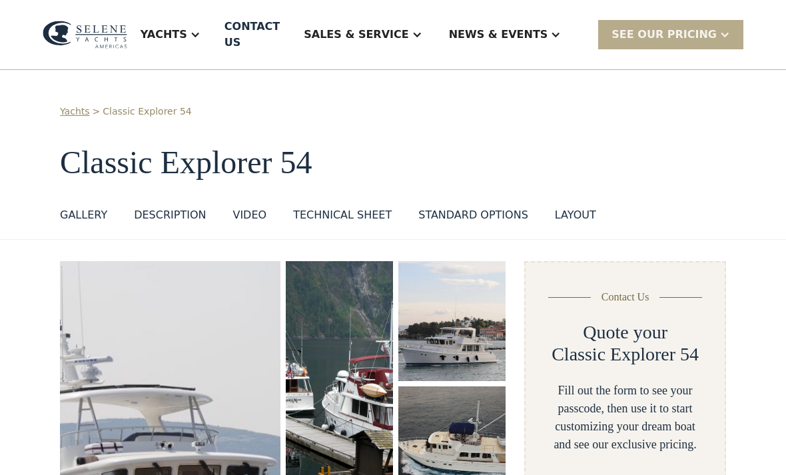
click at [83, 105] on link "Yachts" at bounding box center [75, 112] width 30 height 14
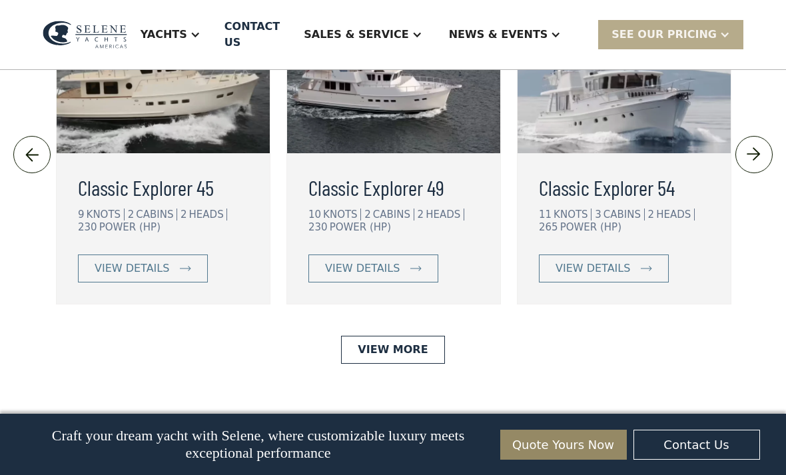
scroll to position [2951, 0]
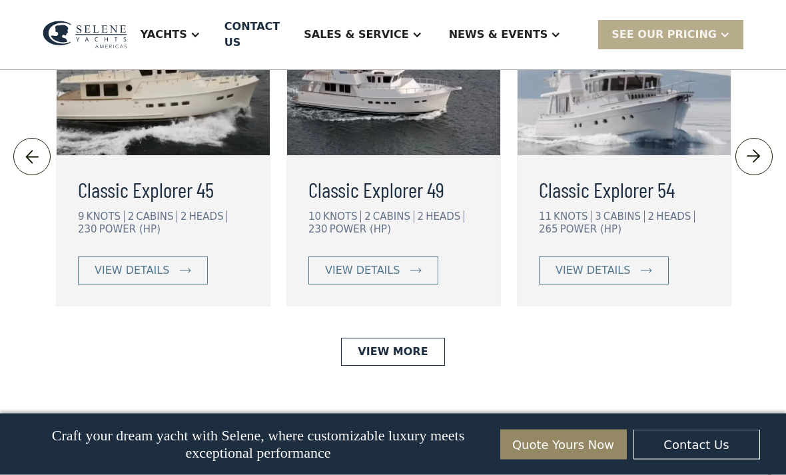
click at [179, 156] on img at bounding box center [163, 79] width 213 height 153
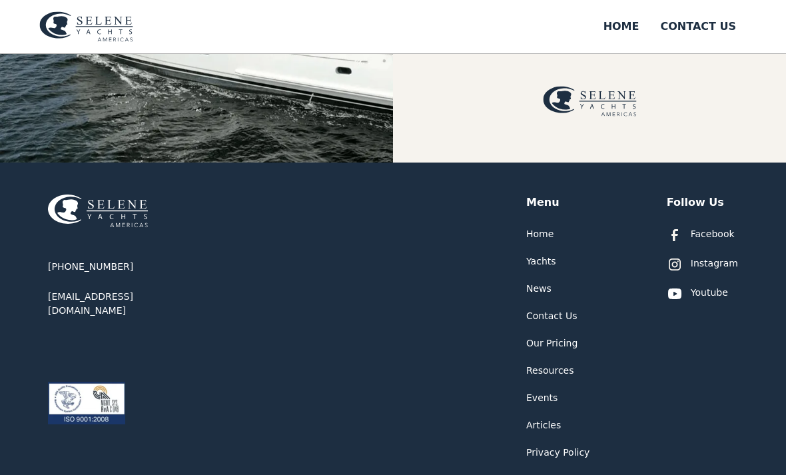
scroll to position [451, 0]
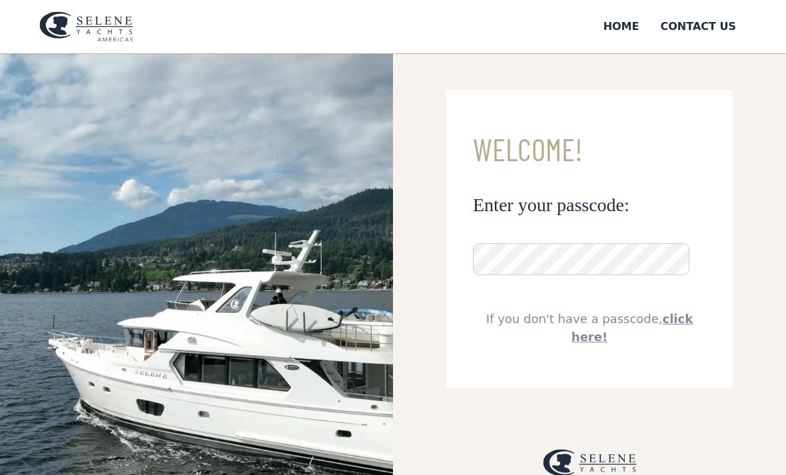
click at [548, 468] on html "**********" at bounding box center [393, 230] width 786 height 475
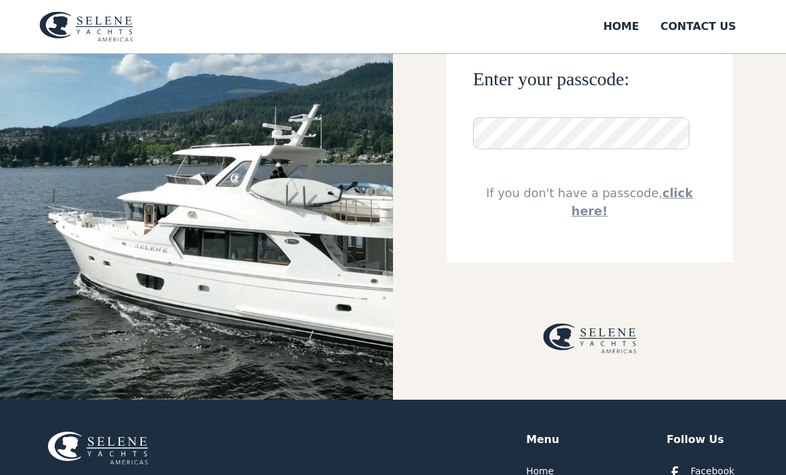
scroll to position [88, 0]
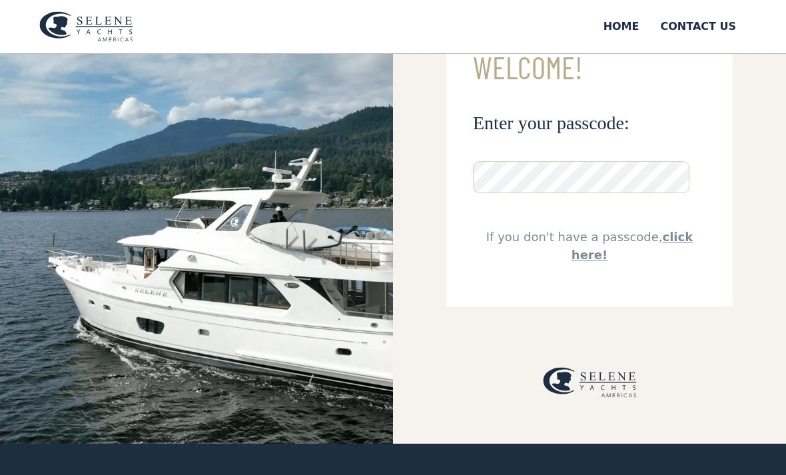
click at [668, 238] on link "click here!" at bounding box center [632, 247] width 121 height 32
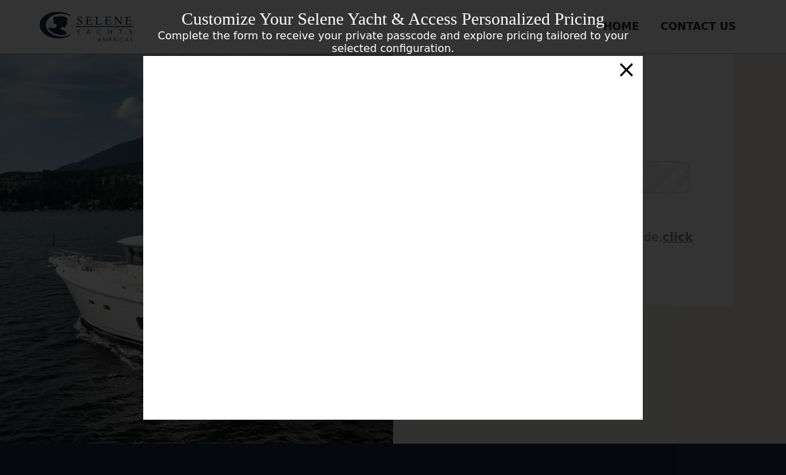
click at [628, 79] on div "×" at bounding box center [626, 69] width 19 height 27
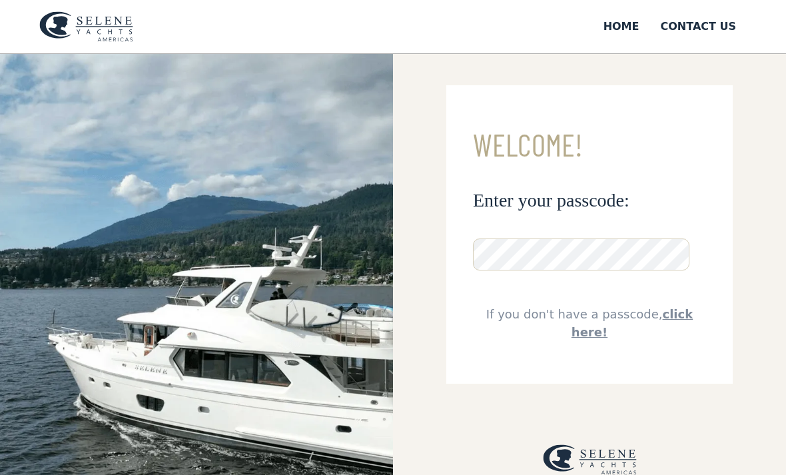
scroll to position [0, 0]
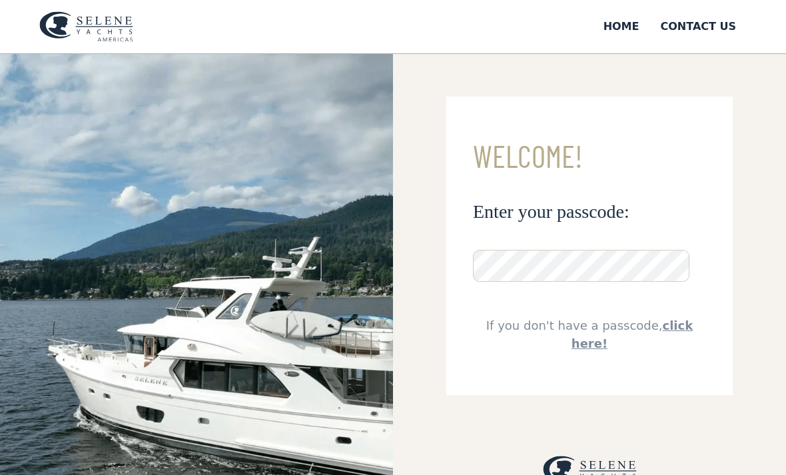
click at [632, 29] on div "Home" at bounding box center [622, 27] width 36 height 16
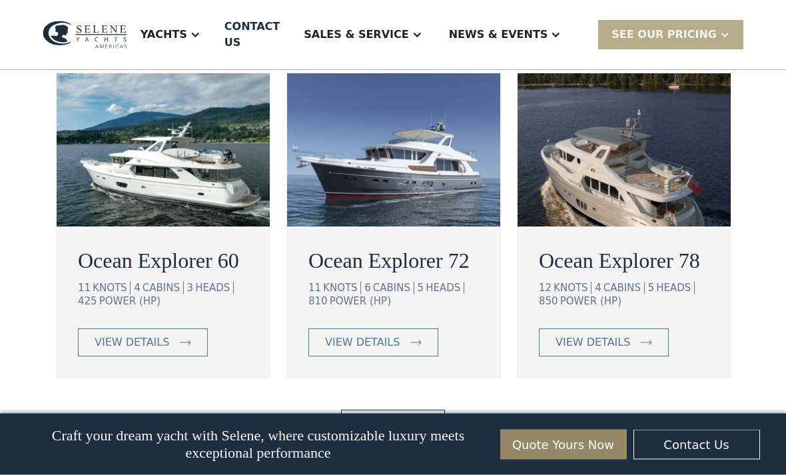
scroll to position [2396, 0]
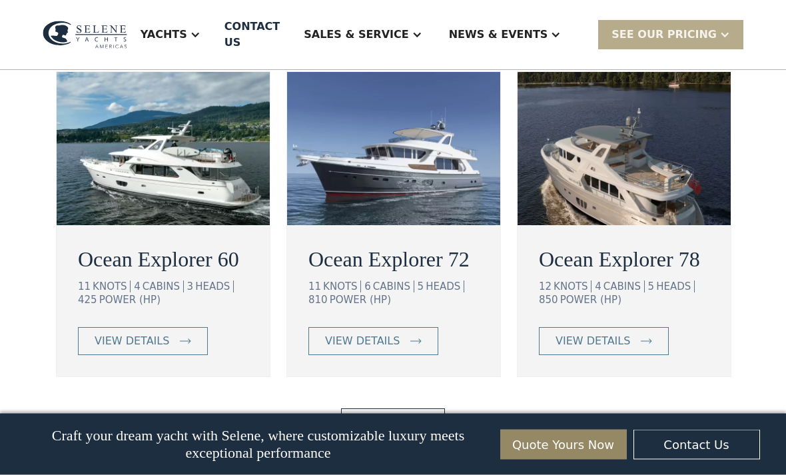
click at [155, 226] on img at bounding box center [163, 149] width 213 height 153
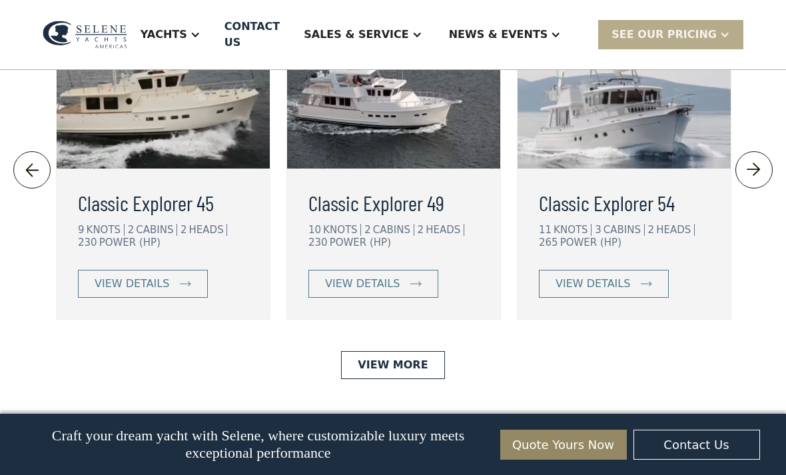
scroll to position [2938, 0]
click at [157, 169] on img at bounding box center [163, 92] width 213 height 153
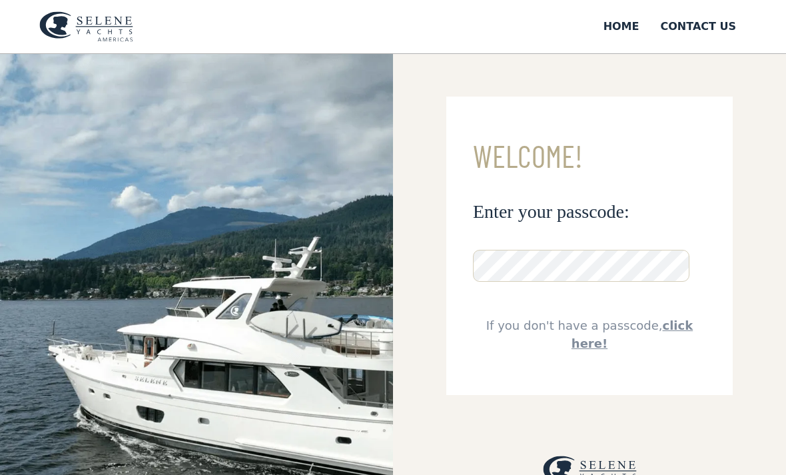
click at [669, 324] on link "click here!" at bounding box center [632, 334] width 121 height 32
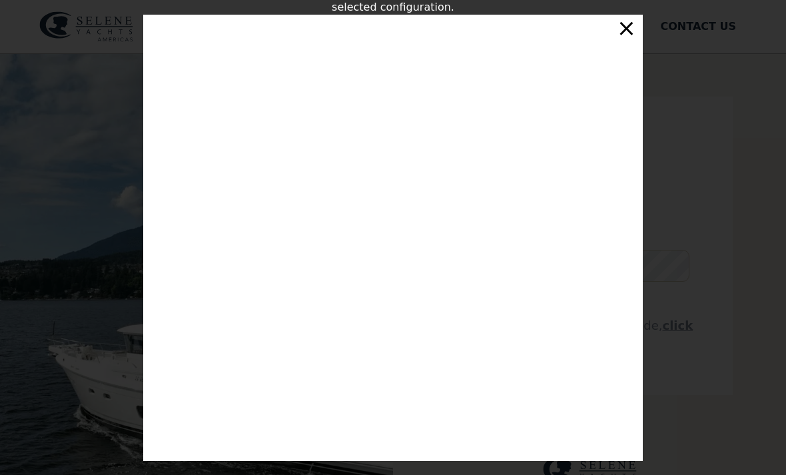
click at [628, 35] on div "×" at bounding box center [626, 28] width 19 height 27
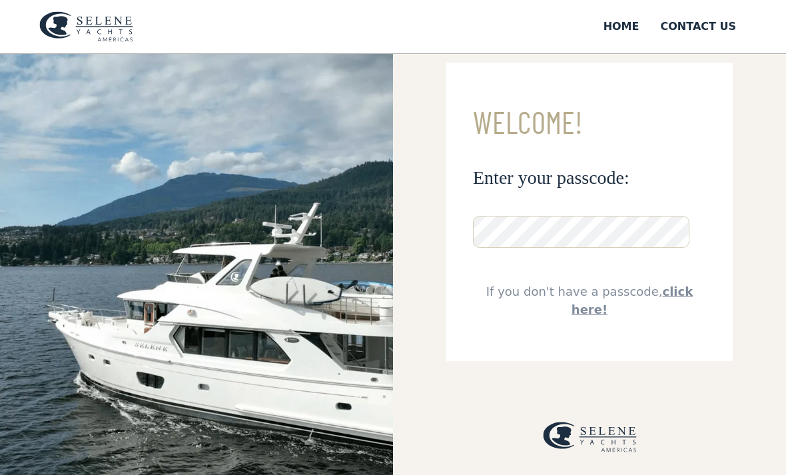
scroll to position [33, 0]
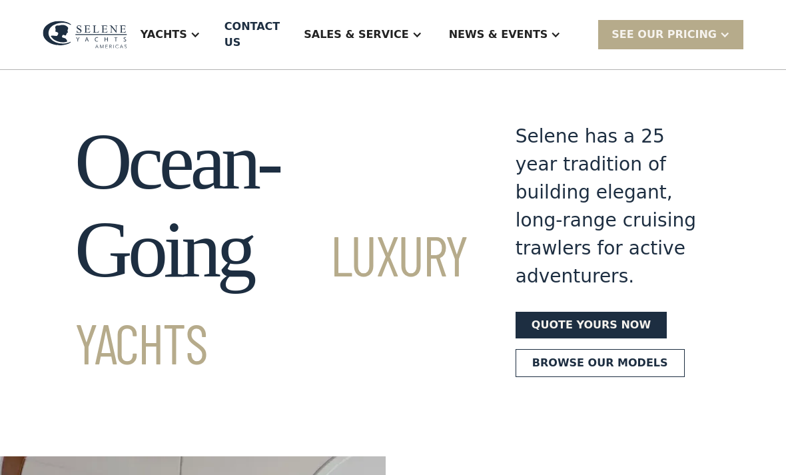
click at [548, 377] on link "Browse our models" at bounding box center [600, 363] width 169 height 28
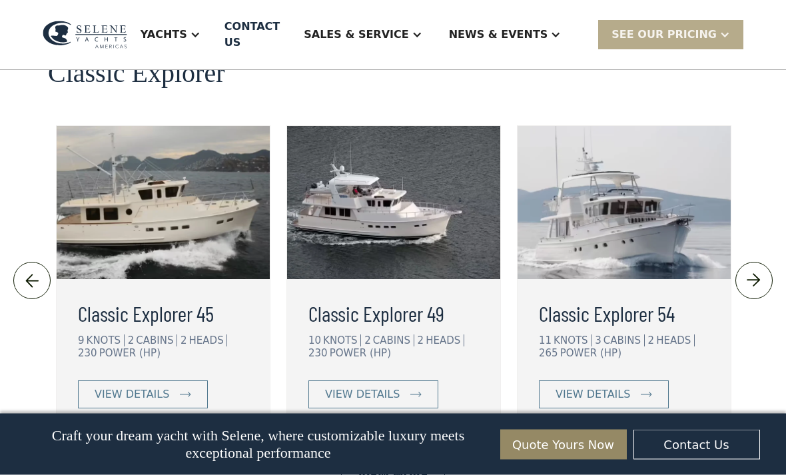
scroll to position [2828, 0]
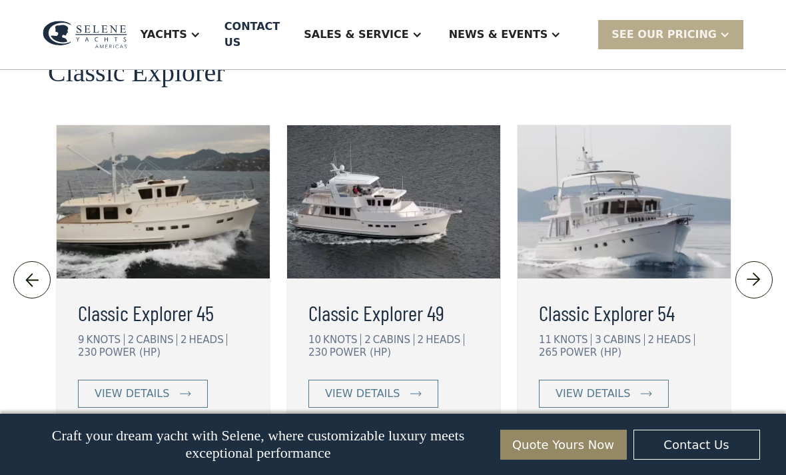
click at [190, 279] on img at bounding box center [163, 201] width 213 height 153
